Goal: Navigation & Orientation: Find specific page/section

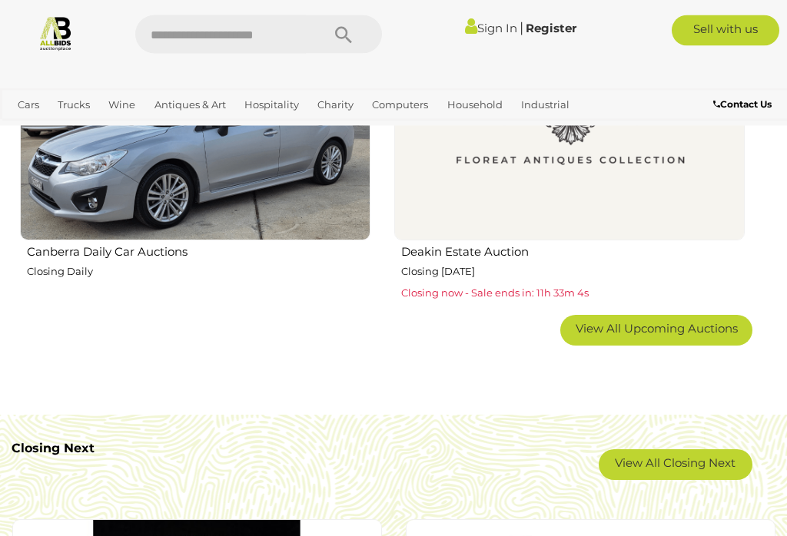
scroll to position [2337, 0]
click at [618, 215] on img at bounding box center [569, 65] width 350 height 350
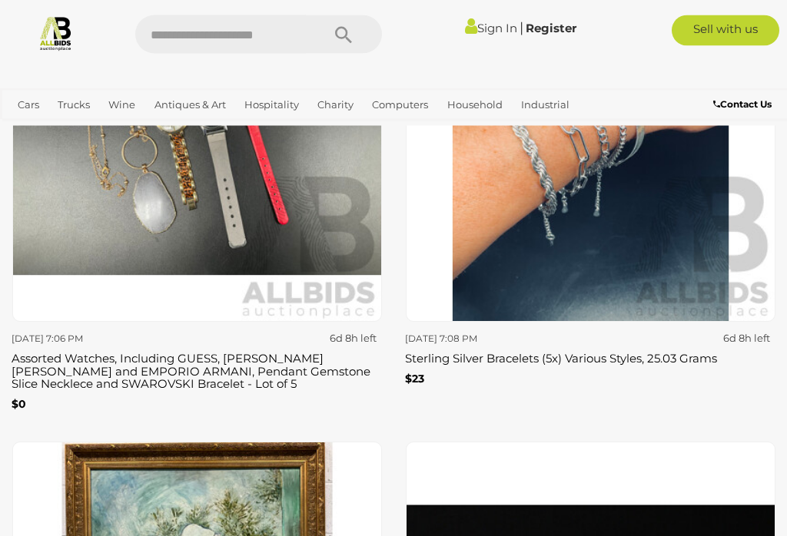
scroll to position [5096, 0]
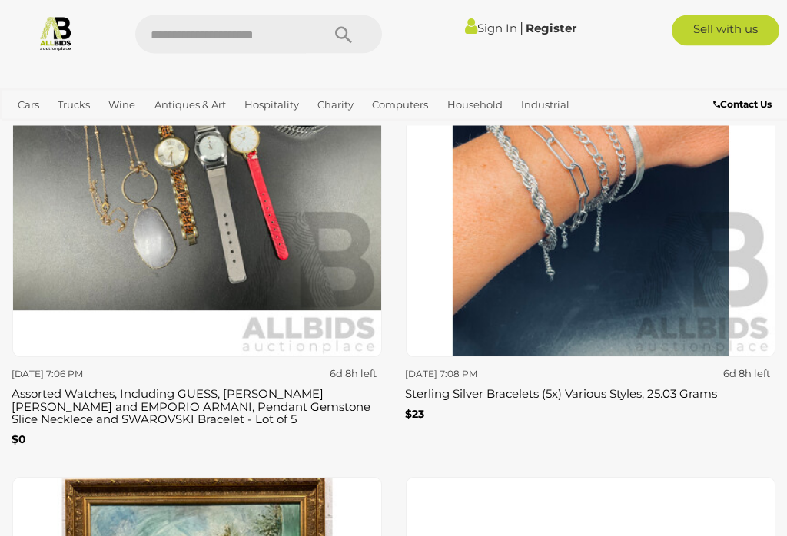
click at [607, 385] on h3 "Sterling Silver Bracelets (5x) Various Styles, 25.03 Grams" at bounding box center [590, 393] width 370 height 17
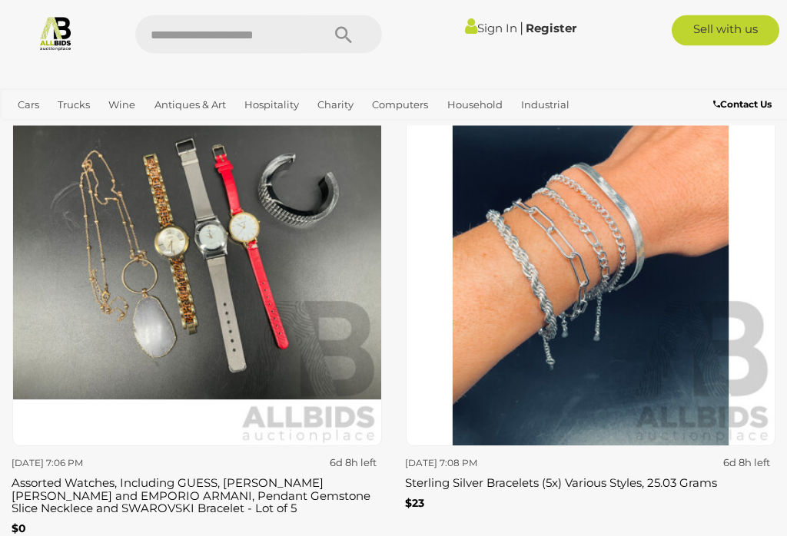
scroll to position [4971, 0]
click at [180, 484] on h3 "Assorted Watches, Including GUESS, CALVIN KLEIN and EMPORIO ARMANI, Pendant Gem…" at bounding box center [197, 494] width 370 height 42
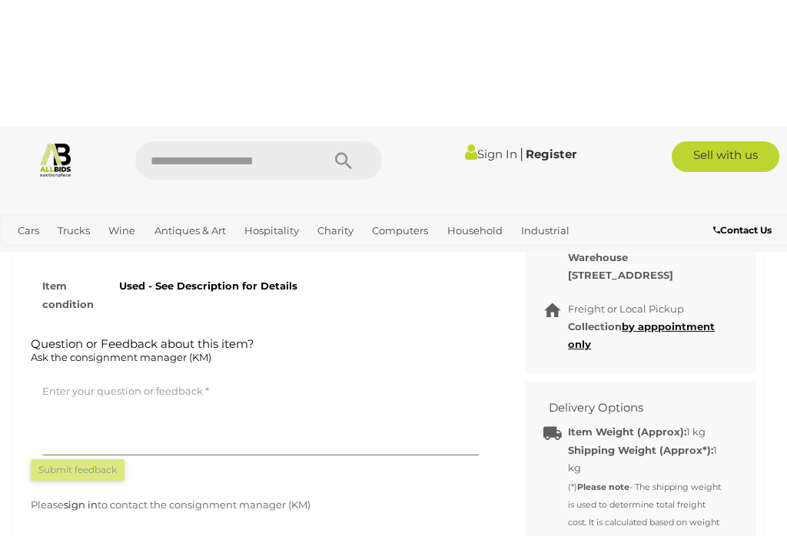
scroll to position [409, 0]
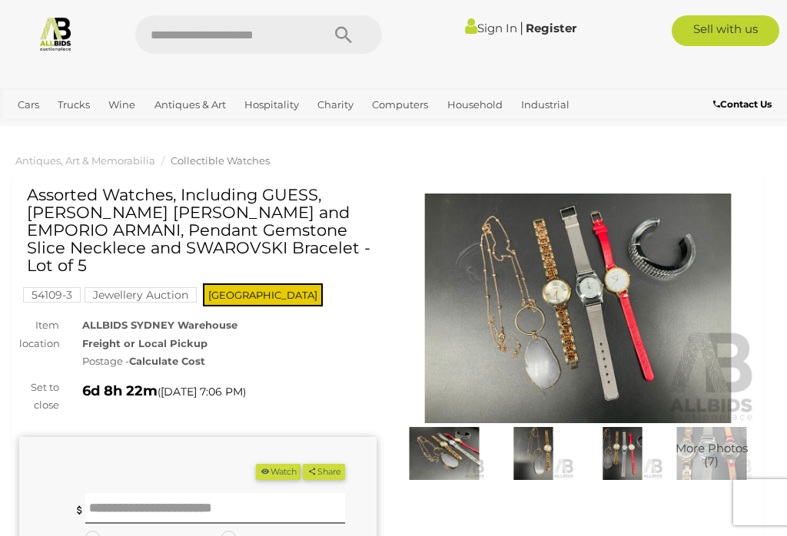
click at [187, 95] on link "Antiques & Art" at bounding box center [190, 104] width 84 height 25
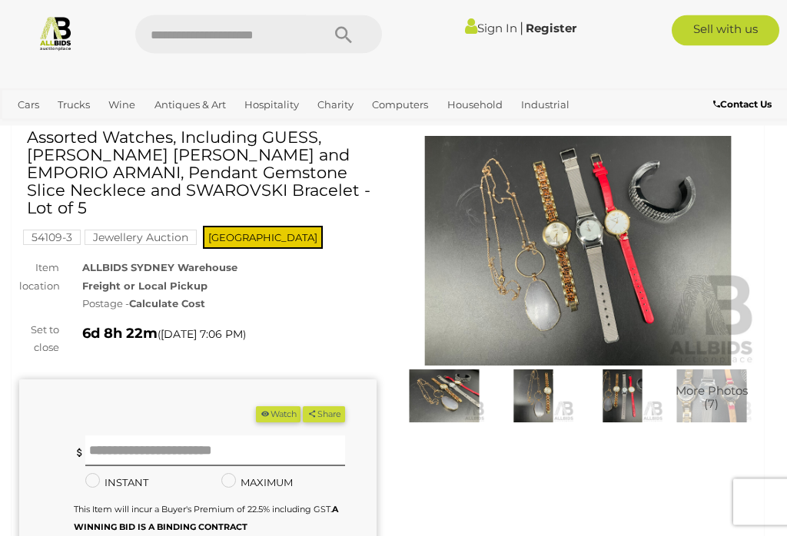
scroll to position [57, 0]
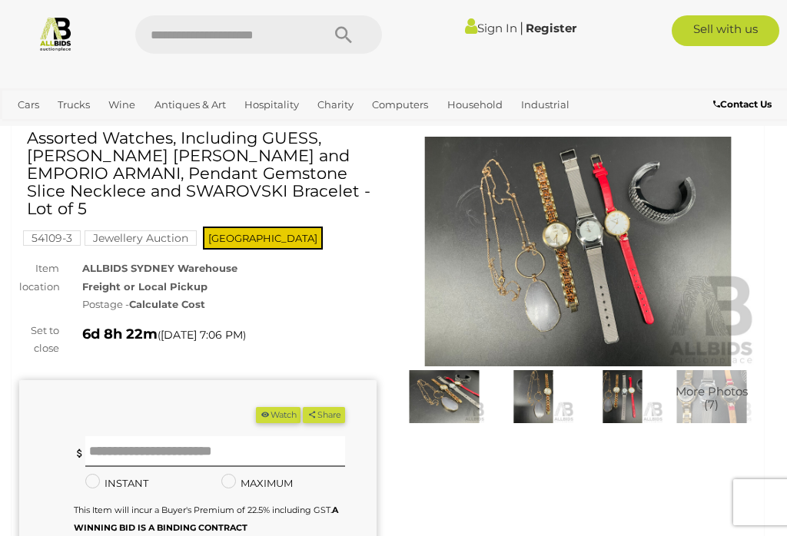
click at [0, 0] on link "China & Porcelain" at bounding box center [0, 0] width 0 height 0
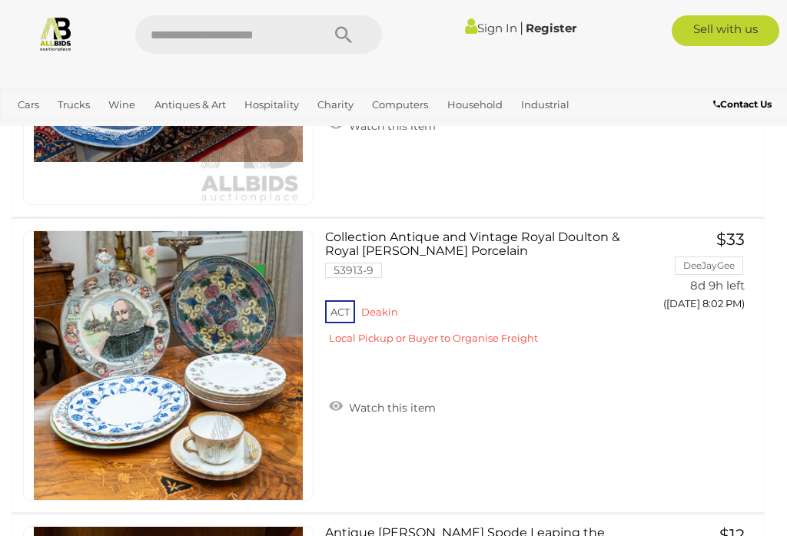
scroll to position [13577, 0]
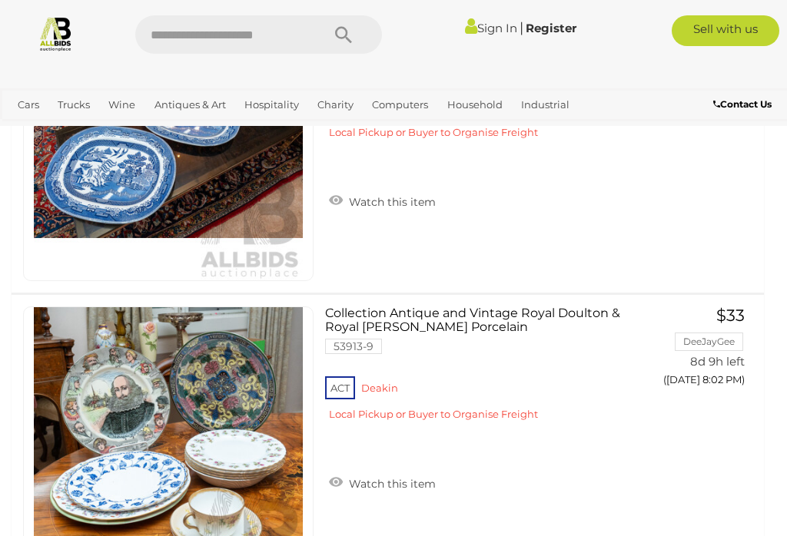
click at [71, 118] on link "Jewellery" at bounding box center [42, 130] width 60 height 25
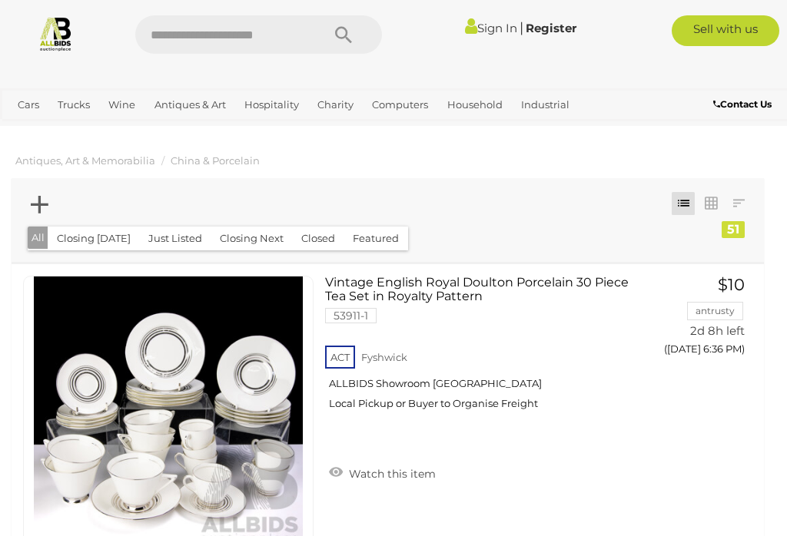
click at [0, 0] on link "View All Jewellery Auctions" at bounding box center [0, 0] width 0 height 0
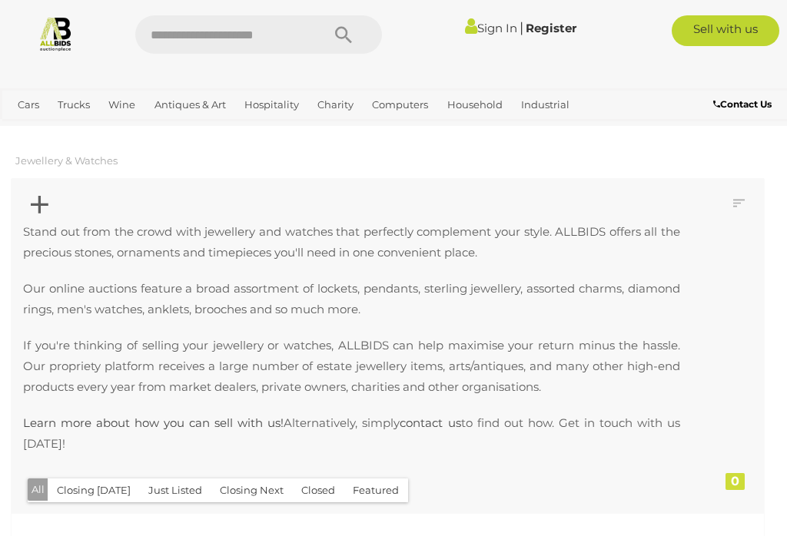
scroll to position [317, 0]
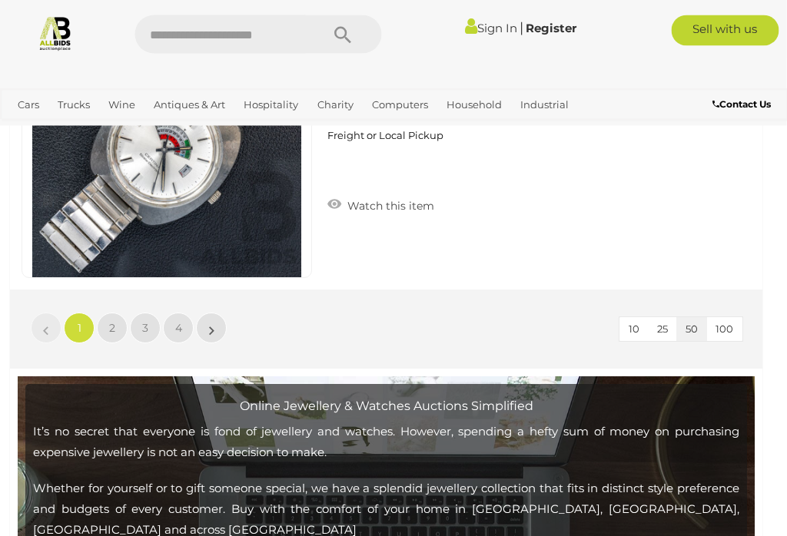
scroll to position [15014, 2]
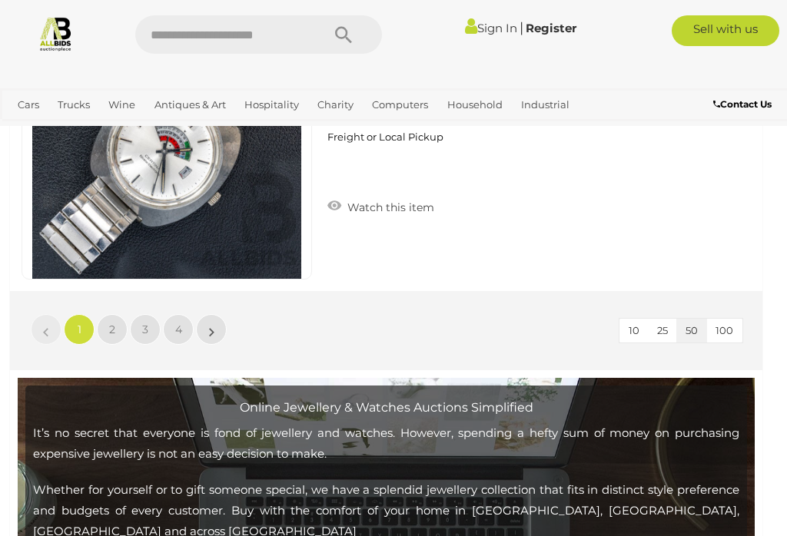
click at [121, 320] on link "2" at bounding box center [112, 329] width 31 height 31
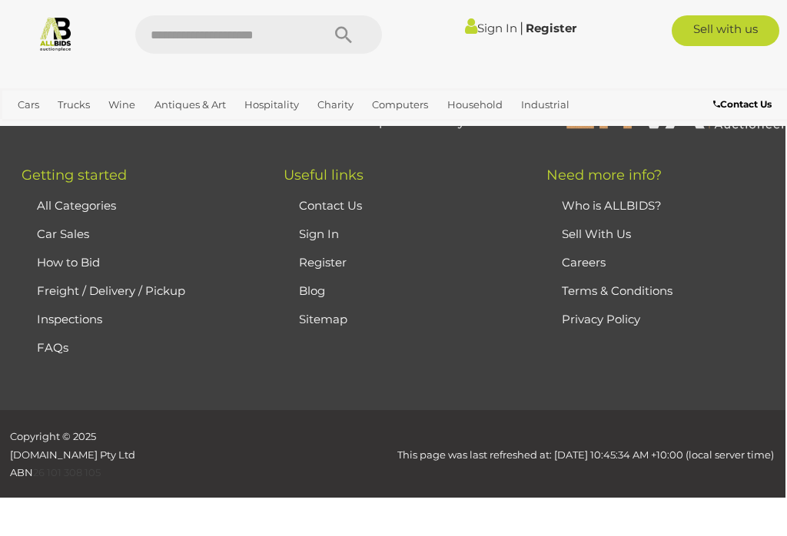
scroll to position [360, 0]
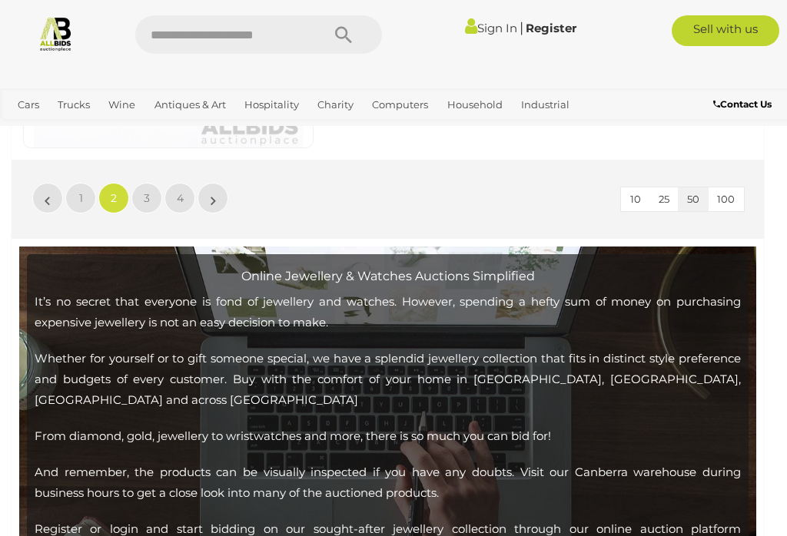
scroll to position [15154, 0]
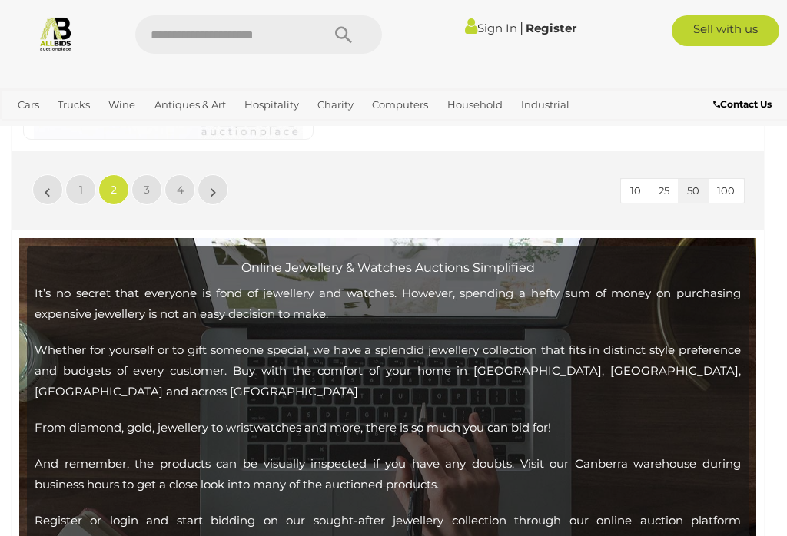
click at [142, 180] on link "3" at bounding box center [146, 189] width 31 height 31
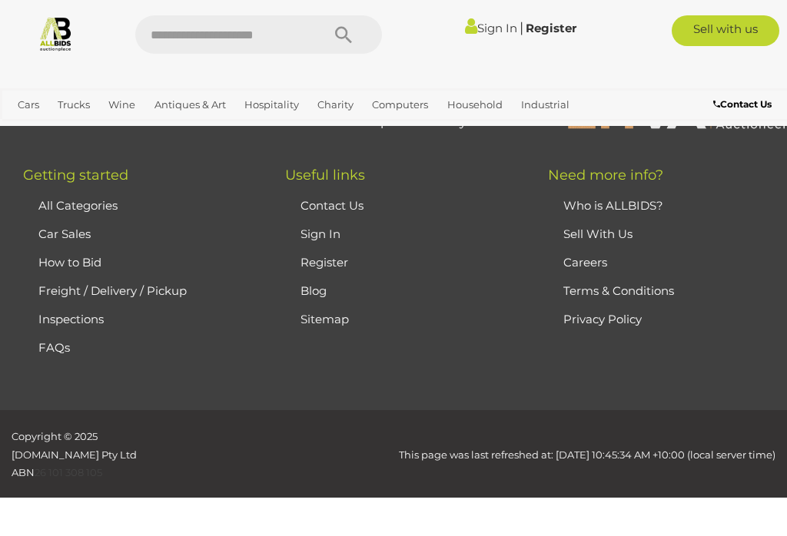
scroll to position [360, 0]
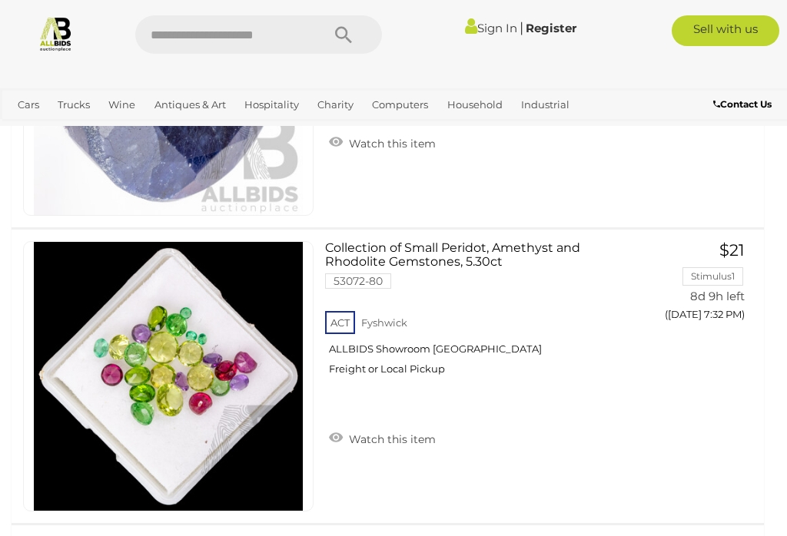
scroll to position [14316, 0]
